Goal: Information Seeking & Learning: Compare options

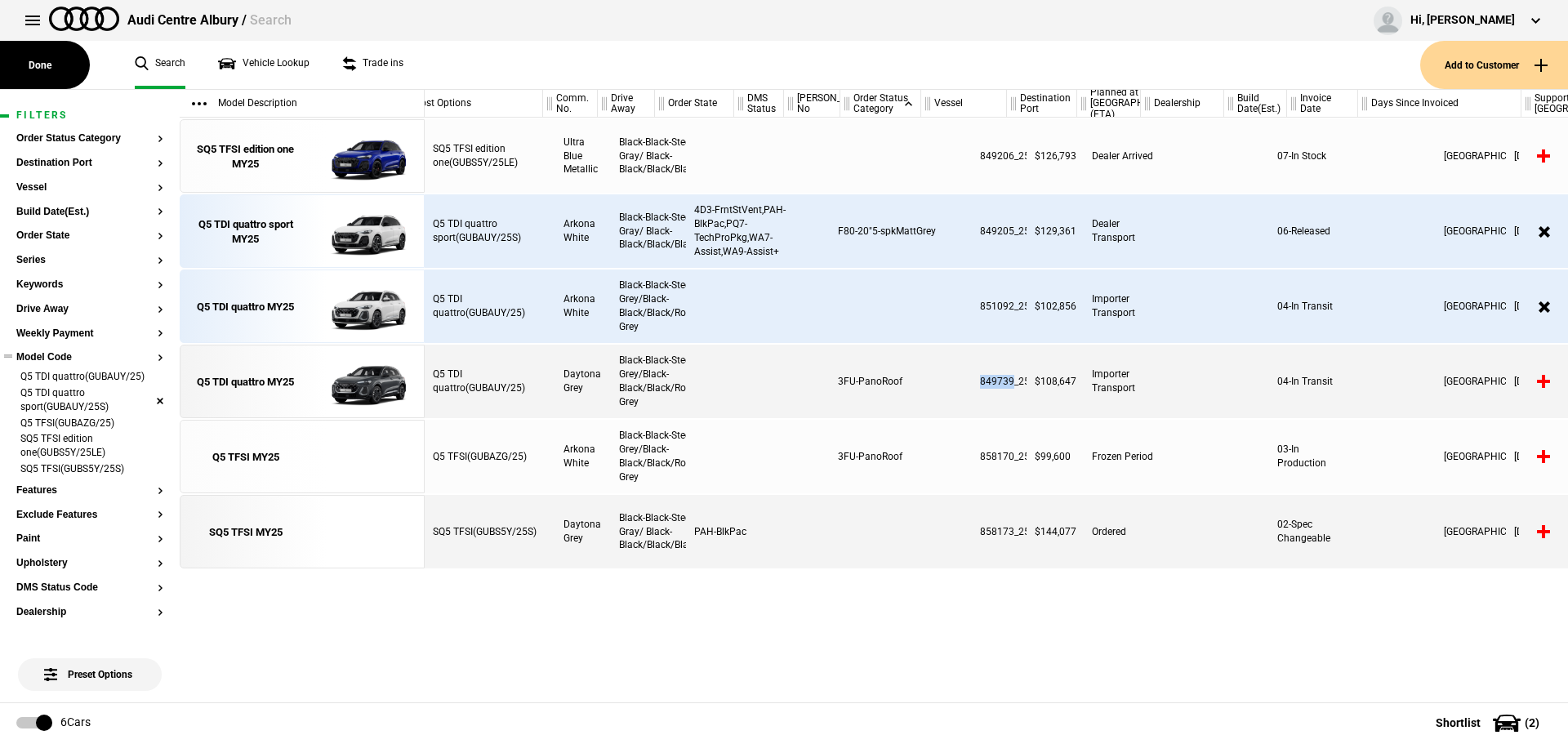
scroll to position [0, 429]
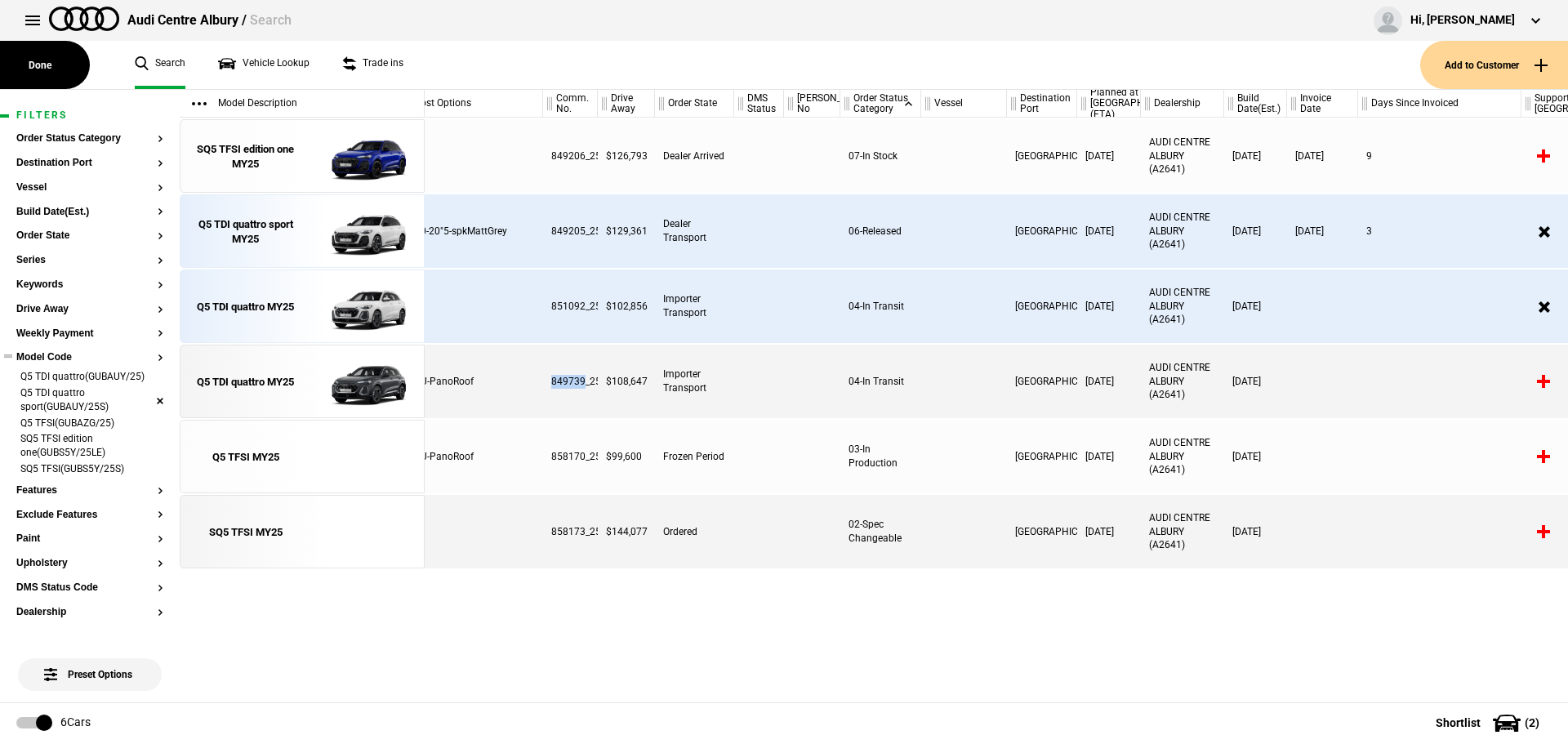
click at [146, 412] on li "Q5 TDI quattro sport(GUBAUY/25S)" at bounding box center [90, 401] width 147 height 30
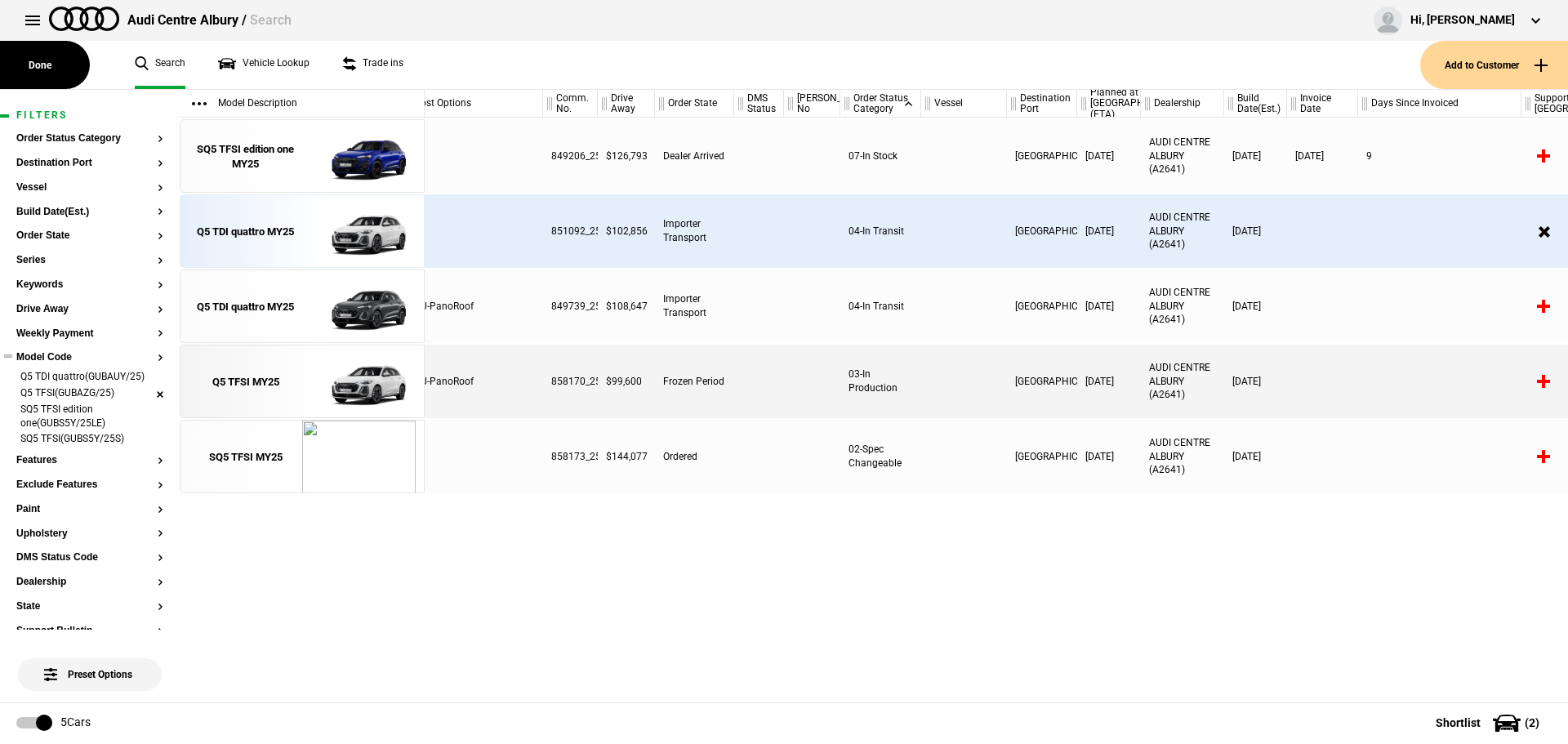
click at [147, 403] on li "Q5 TFSI(GUBAZG/25)" at bounding box center [90, 394] width 147 height 16
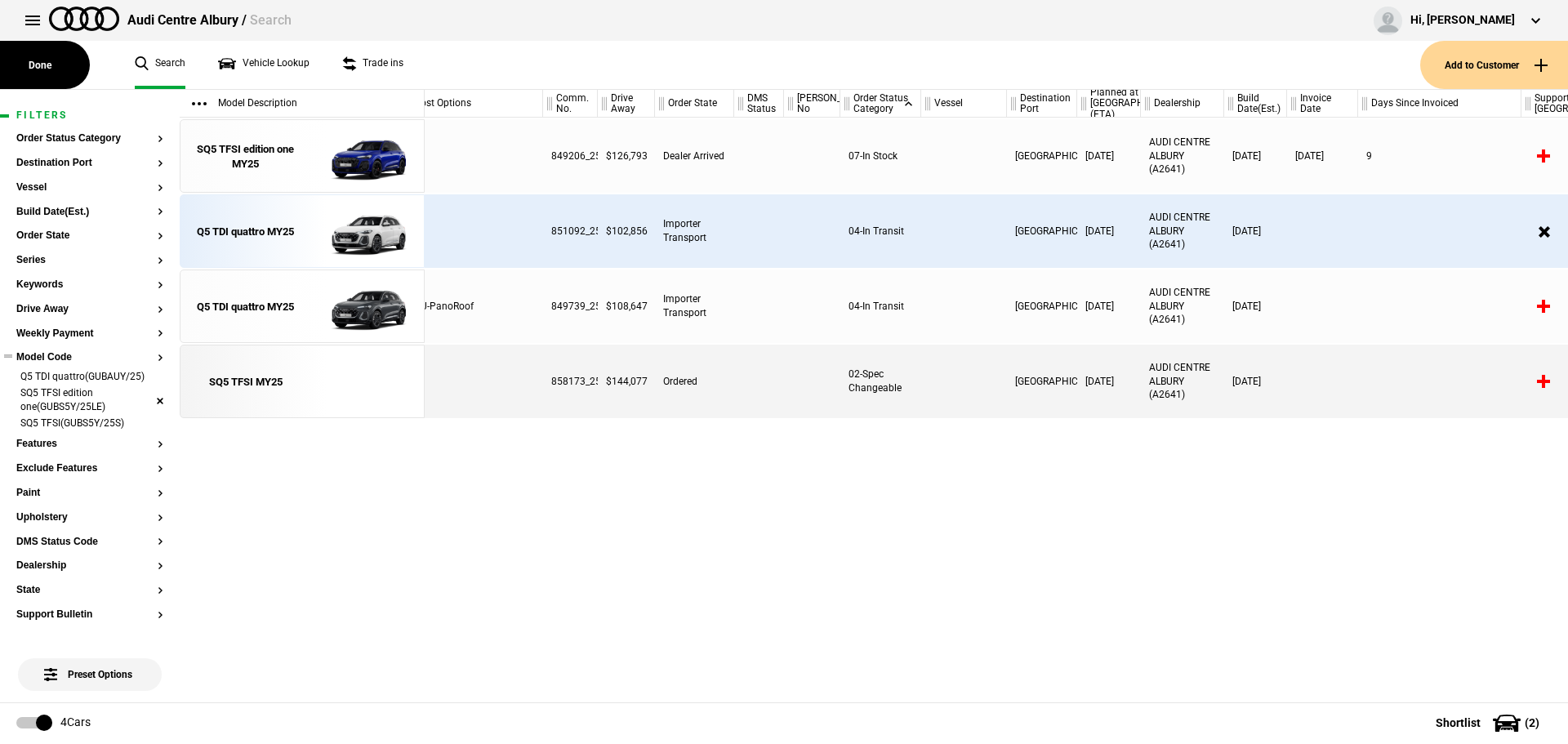
click at [139, 416] on li "SQ5 TFSI edition one(GUBS5Y/25LE)" at bounding box center [90, 401] width 147 height 30
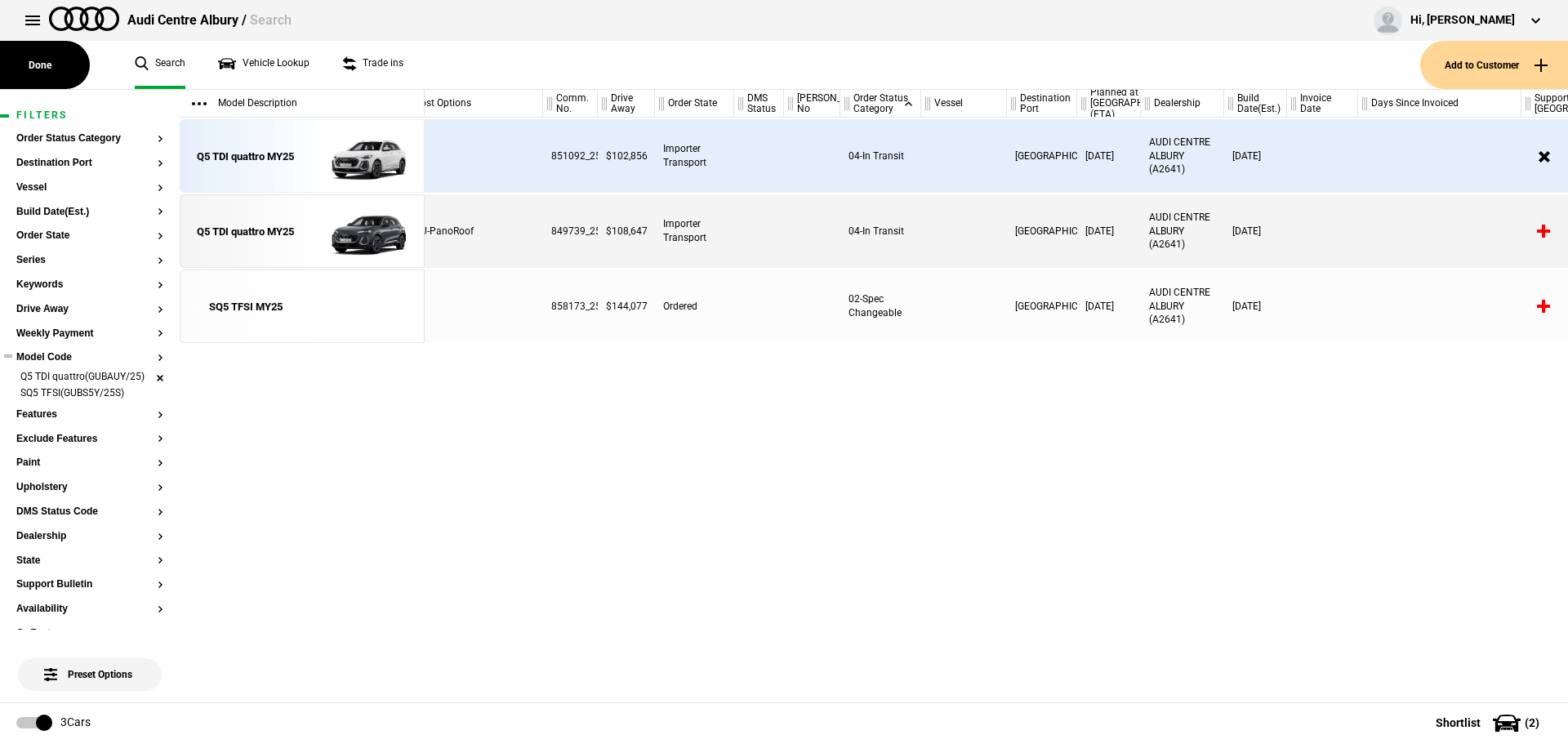
click at [145, 387] on li "Q5 TDI quattro(GUBAUY/25)" at bounding box center [90, 378] width 147 height 16
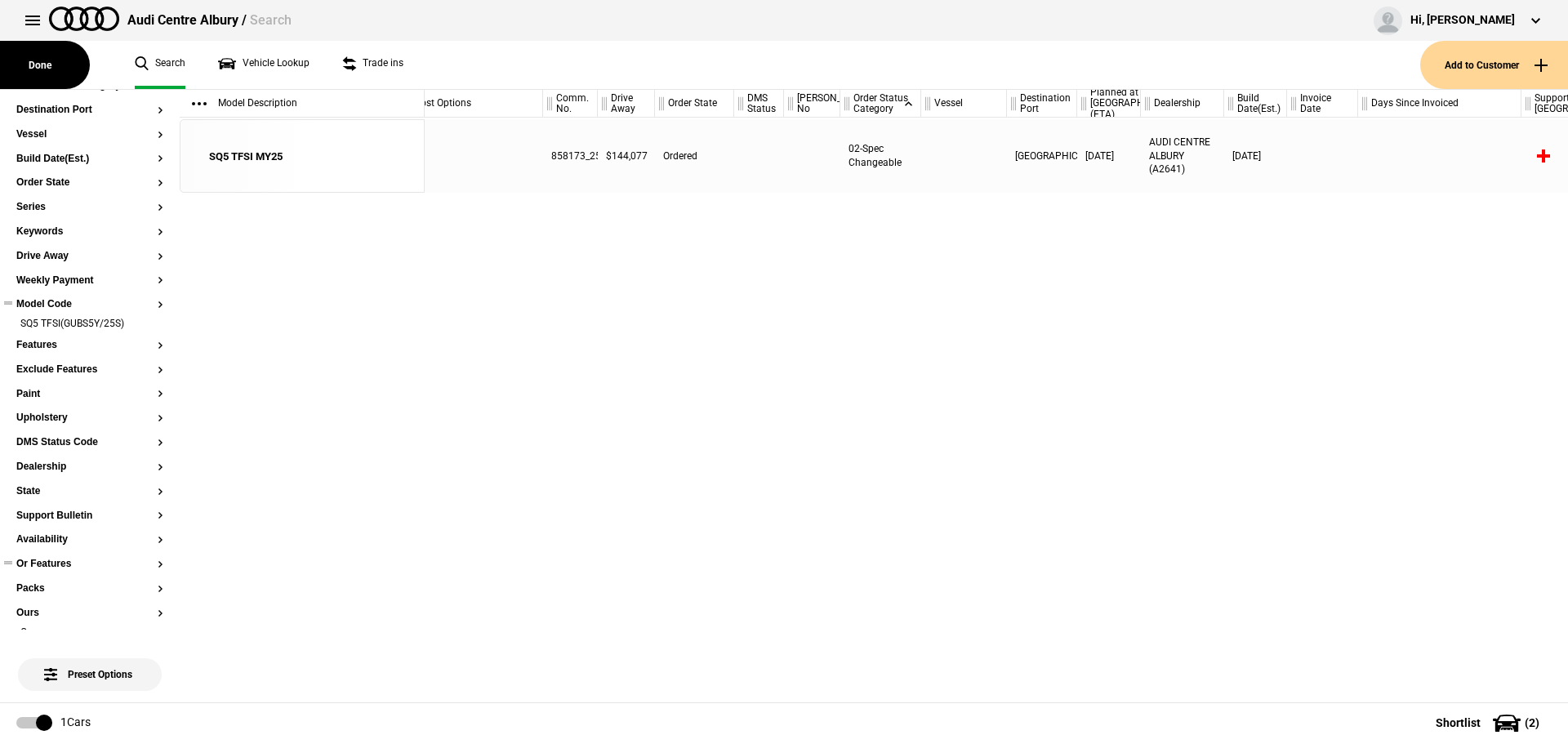
scroll to position [82, 0]
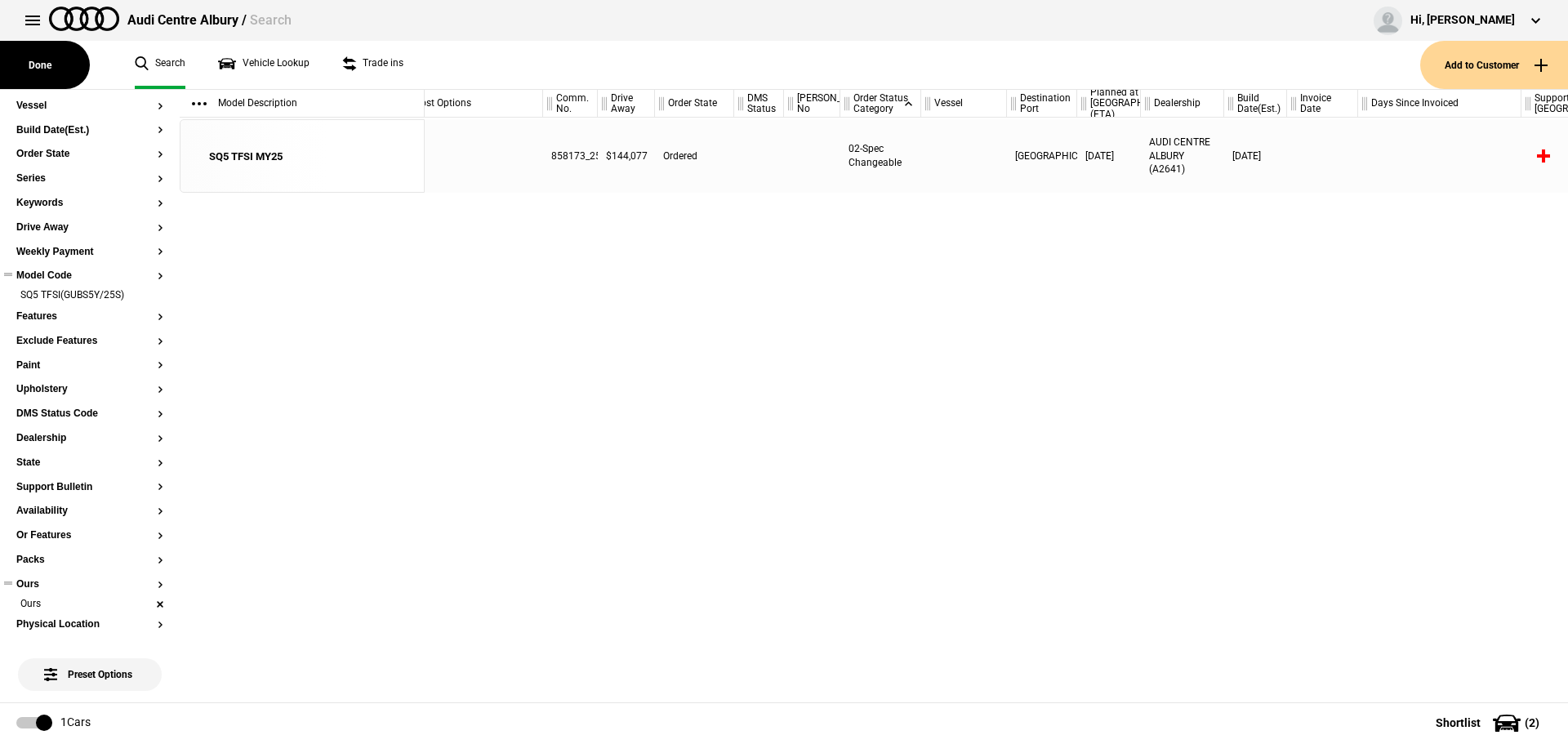
click at [143, 605] on li "Ours" at bounding box center [90, 605] width 147 height 16
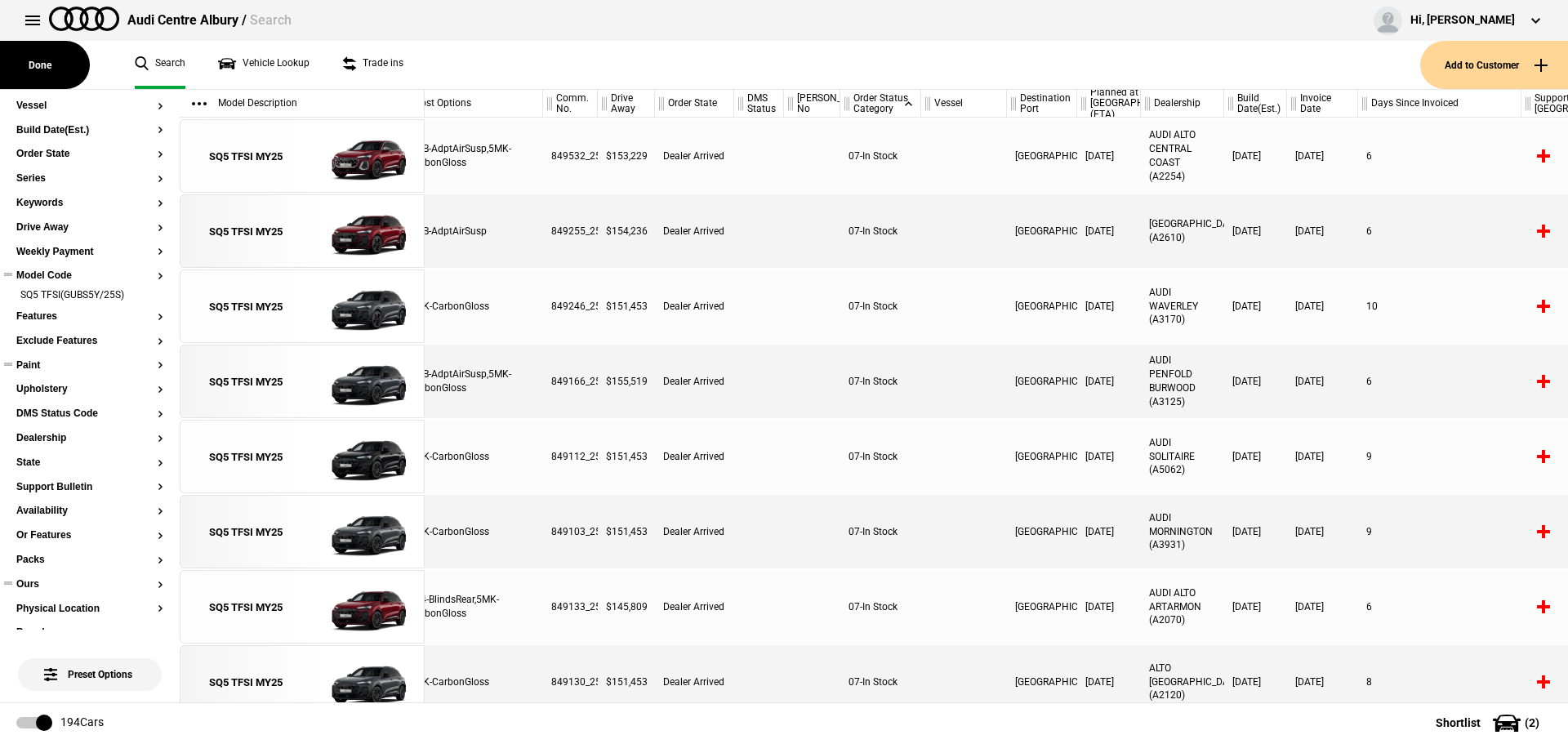
click at [38, 359] on section "Order Status Category Destination Port Vessel Build Date(Est.) Order State Seri…" at bounding box center [90, 521] width 147 height 941
click at [33, 366] on button "Paint" at bounding box center [90, 365] width 147 height 11
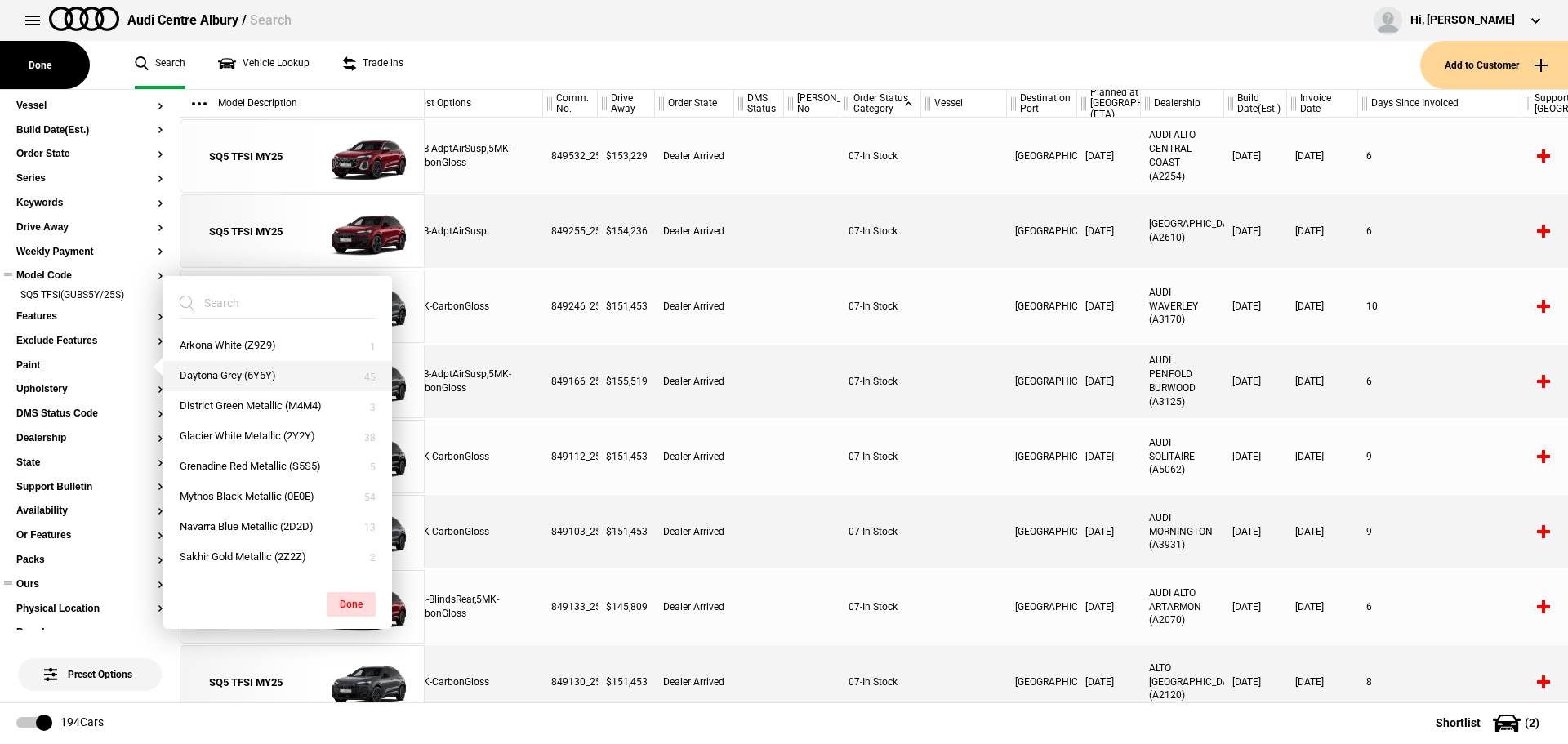
click at [253, 369] on button "Daytona Grey (6Y6Y)" at bounding box center [277, 375] width 229 height 30
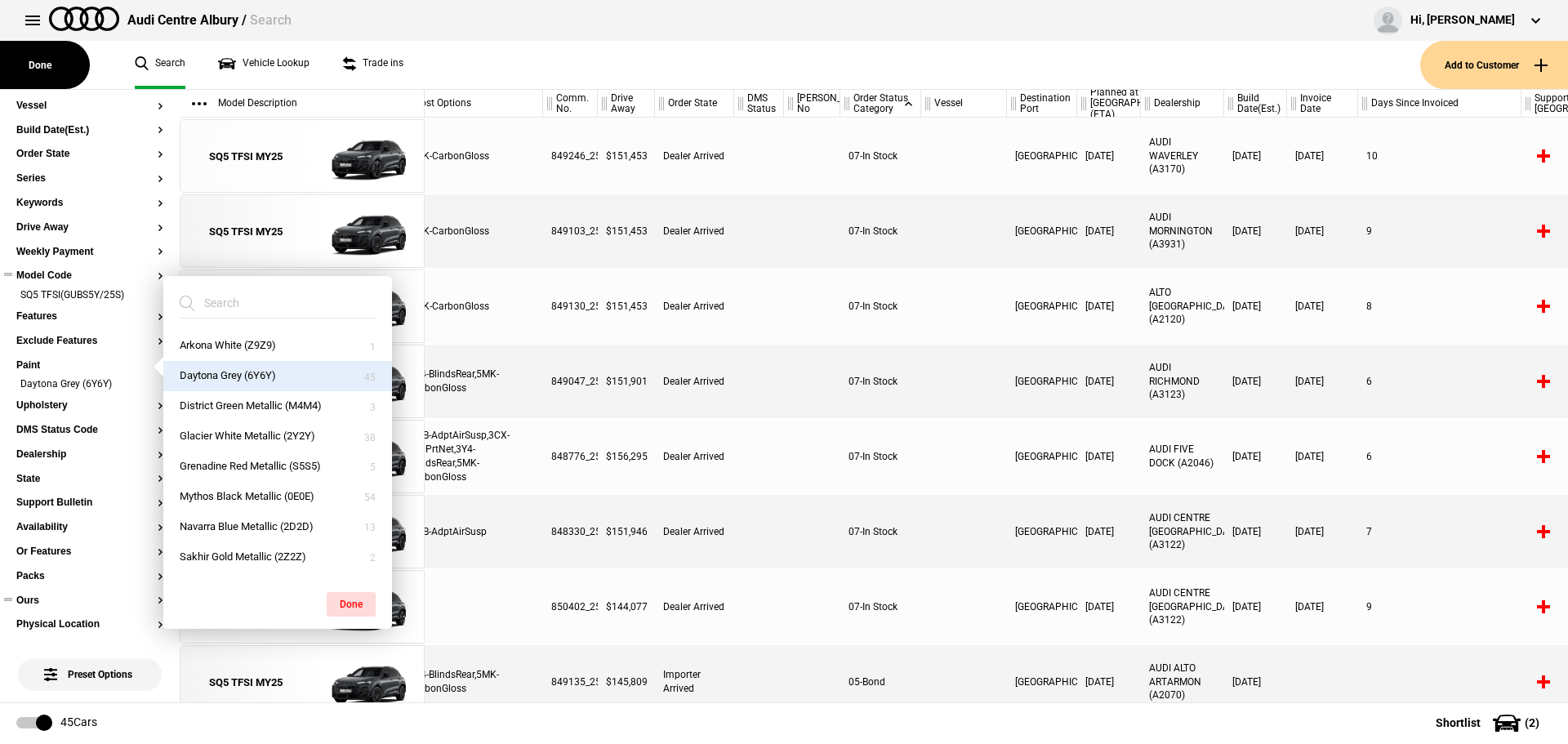
click at [608, 365] on div "$151,901" at bounding box center [626, 381] width 57 height 73
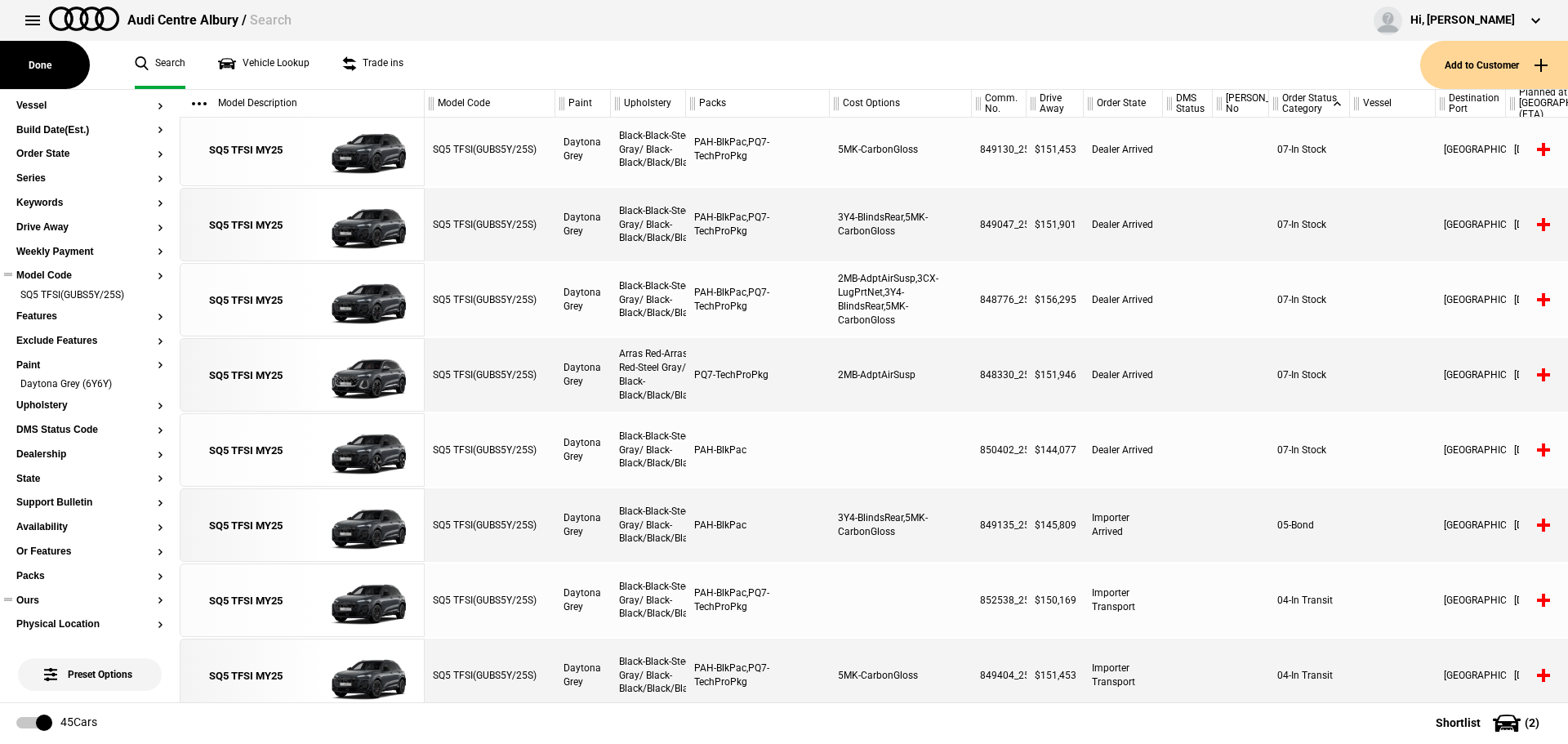
scroll to position [163, 0]
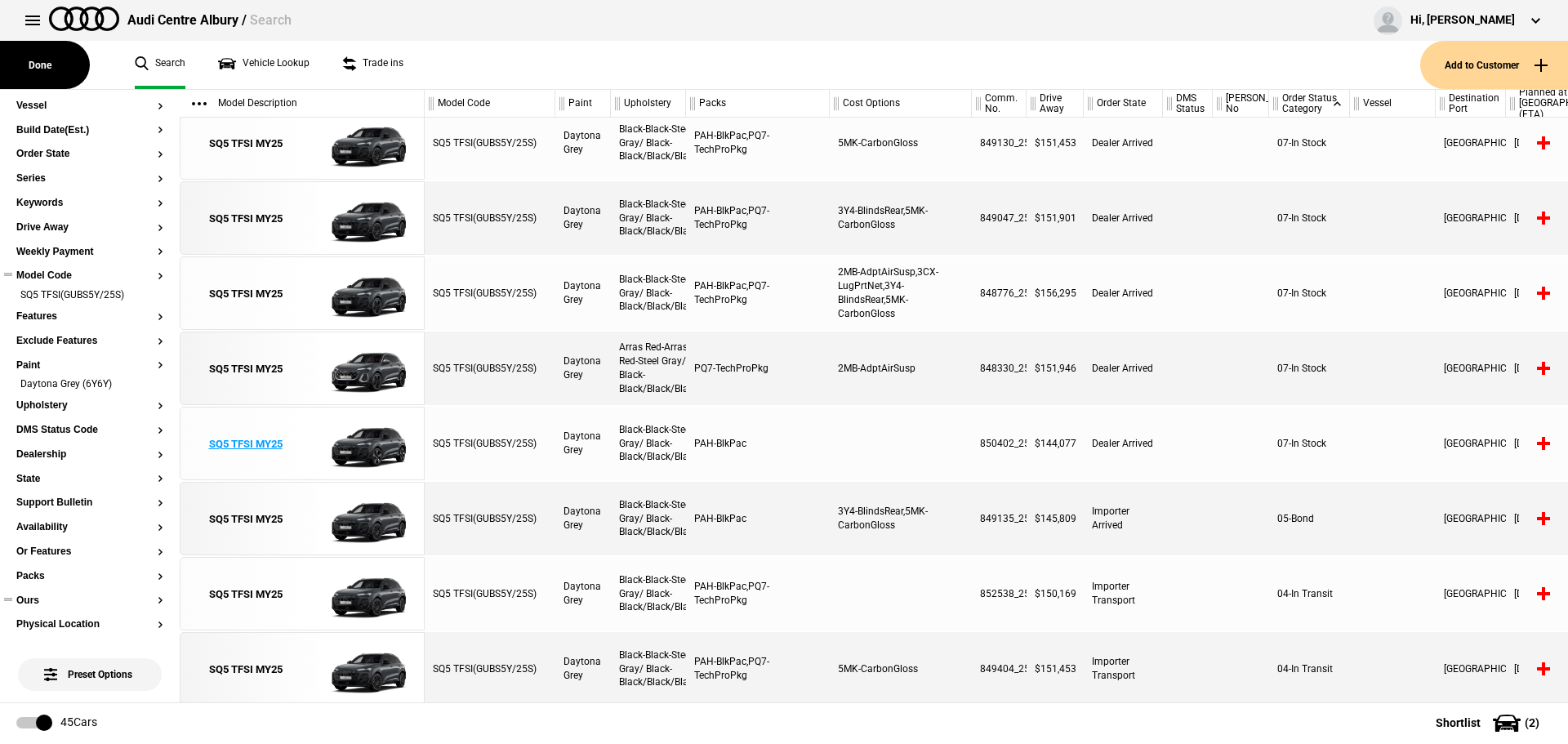
click at [302, 440] on img at bounding box center [358, 445] width 113 height 73
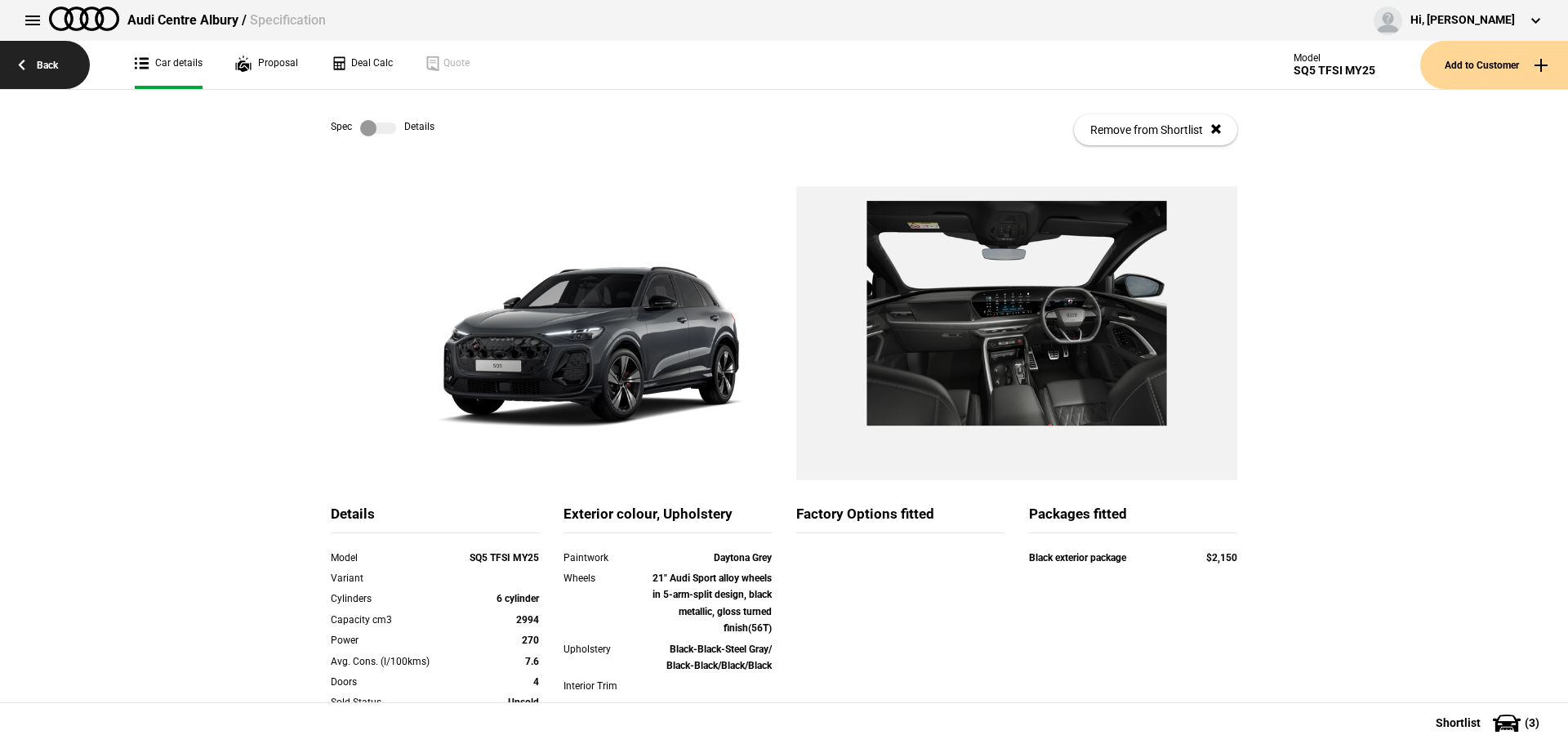
click at [51, 61] on link "Back" at bounding box center [44, 65] width 90 height 48
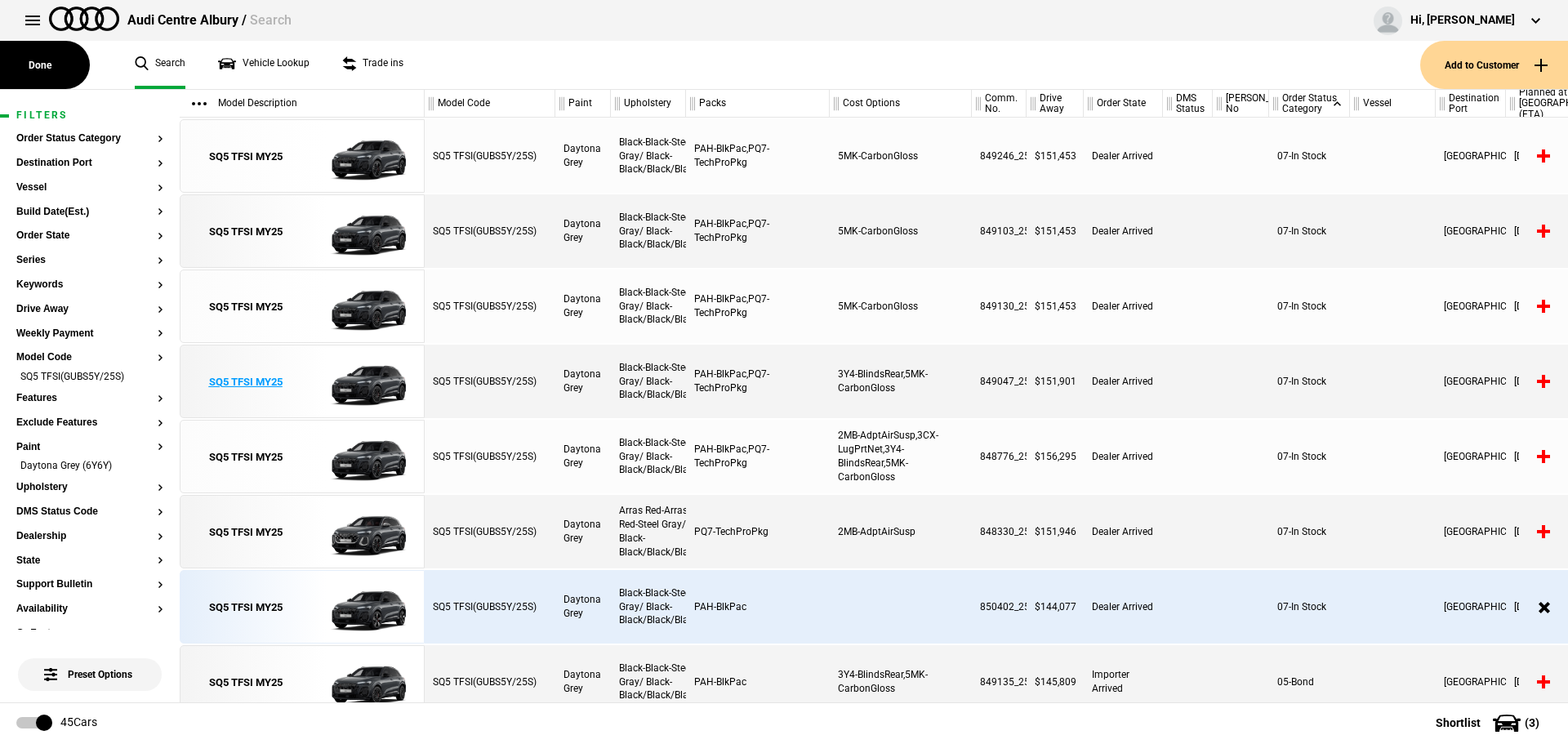
click at [299, 386] on link "SQ5 TFSI MY25" at bounding box center [245, 382] width 113 height 73
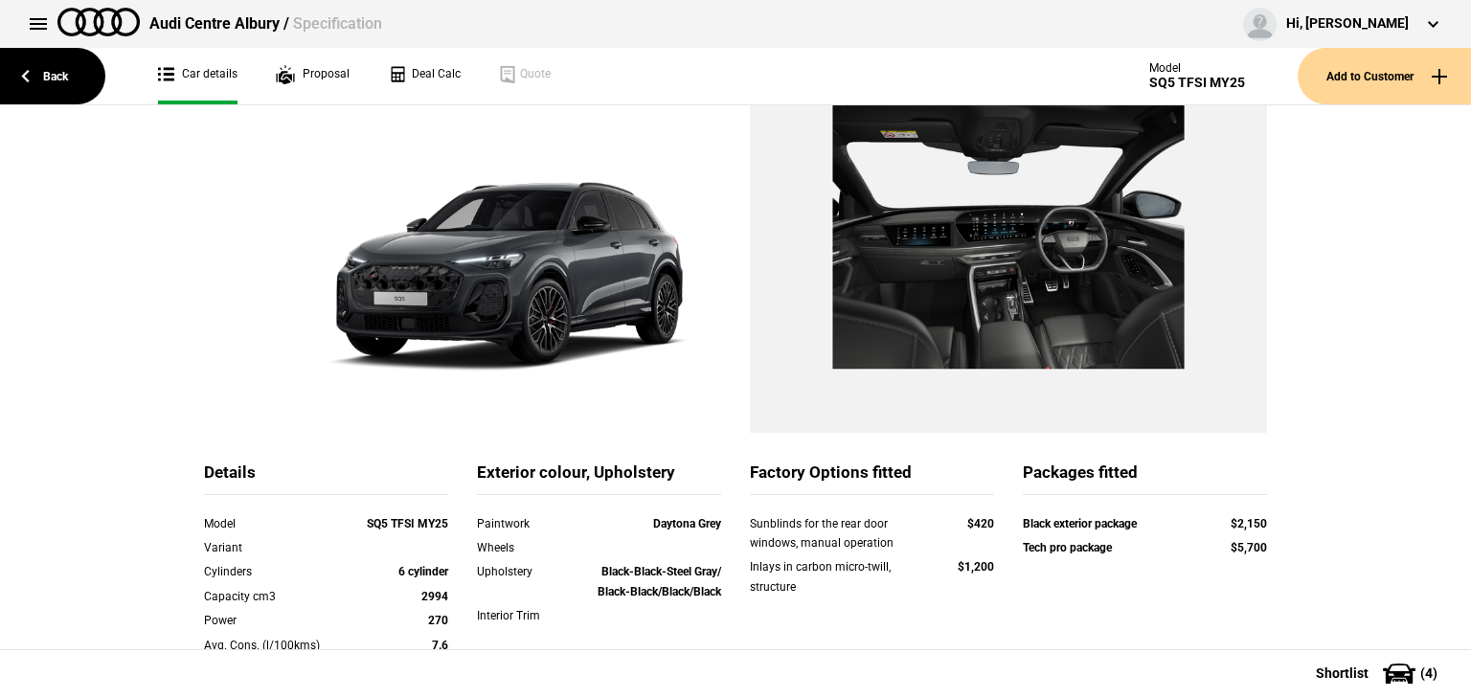
scroll to position [103, 0]
